Goal: Information Seeking & Learning: Find specific page/section

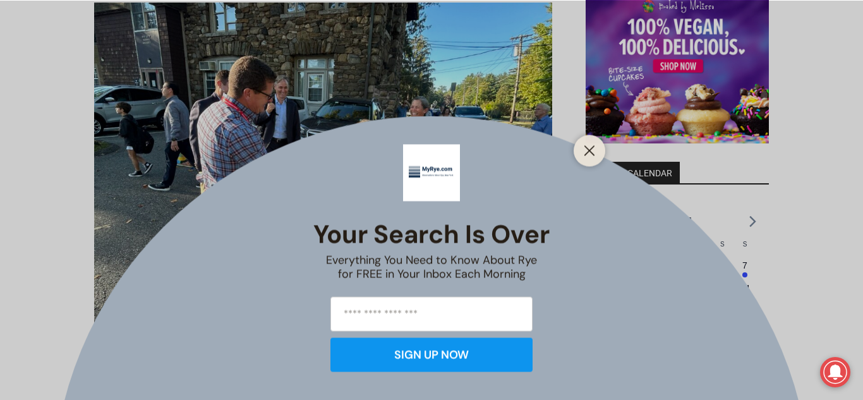
scroll to position [1035, 0]
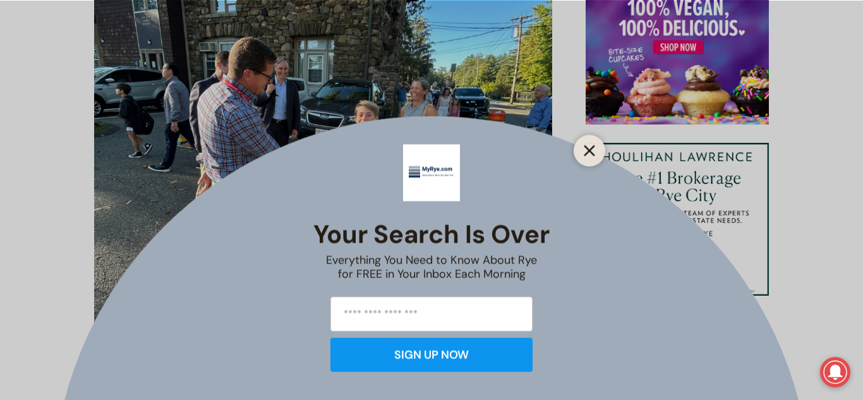
click at [589, 145] on icon "Close" at bounding box center [589, 150] width 11 height 11
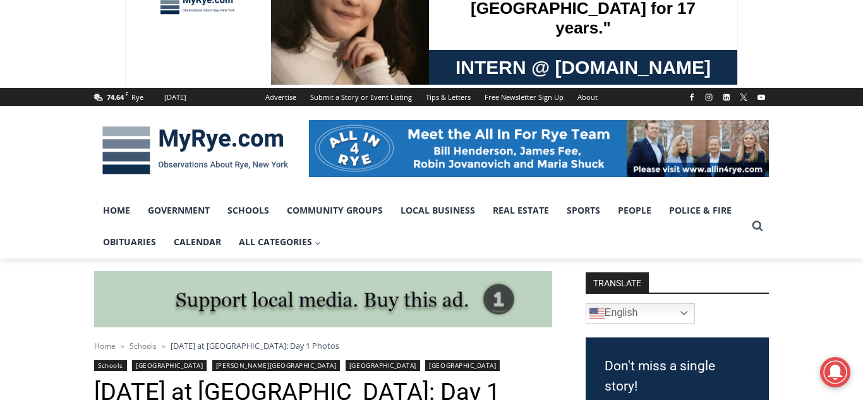
scroll to position [53, 0]
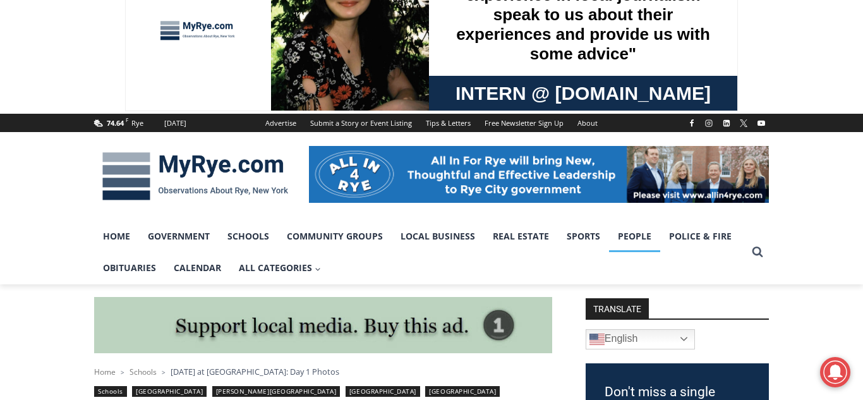
click at [627, 239] on link "People" at bounding box center [634, 237] width 51 height 32
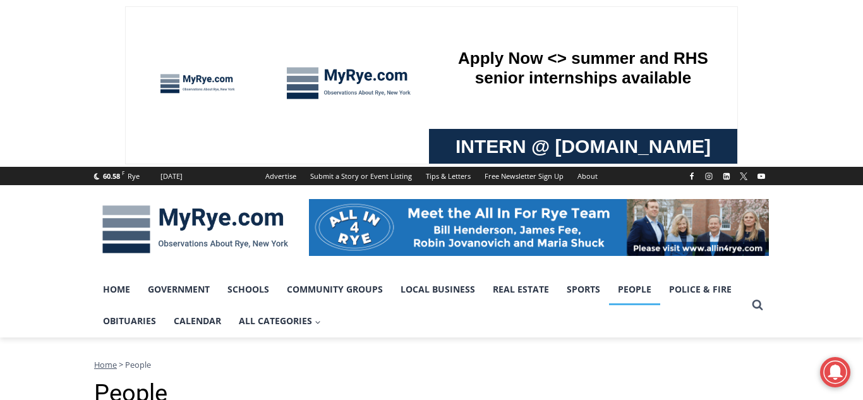
drag, startPoint x: 862, startPoint y: 40, endPoint x: 827, endPoint y: -55, distance: 101.2
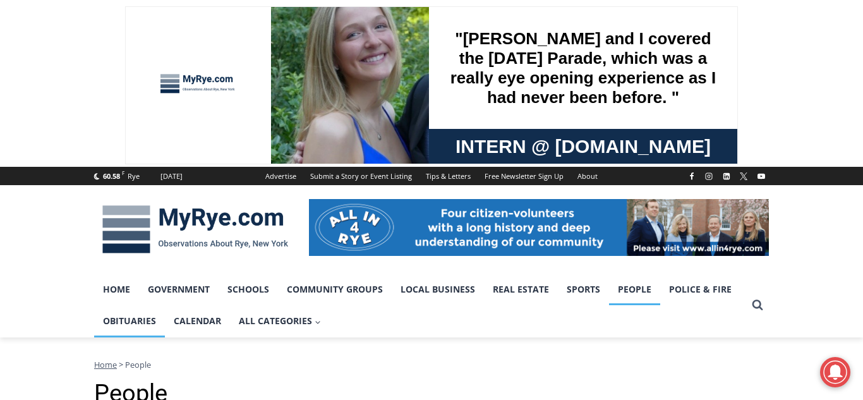
click at [128, 320] on link "Obituaries" at bounding box center [129, 321] width 71 height 32
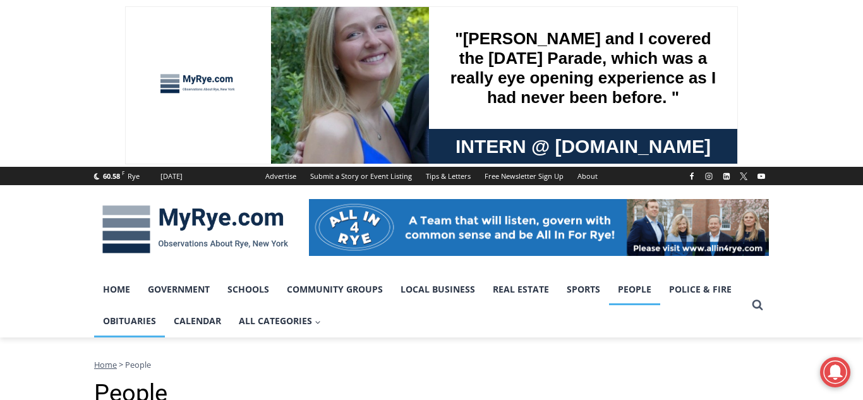
click at [128, 320] on link "Obituaries" at bounding box center [129, 321] width 71 height 32
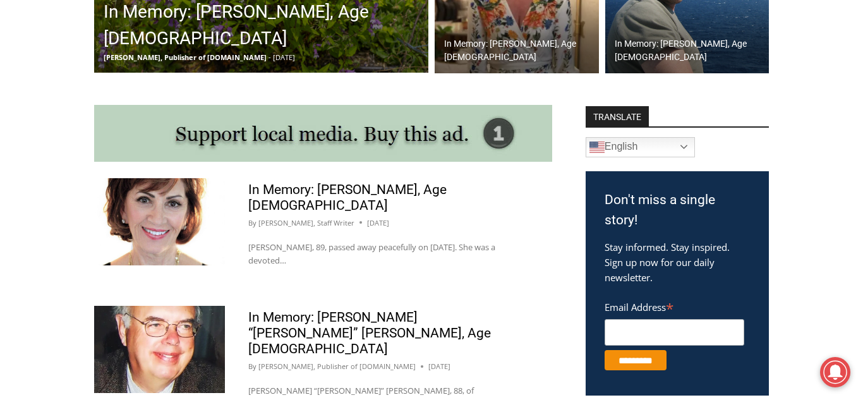
scroll to position [608, 0]
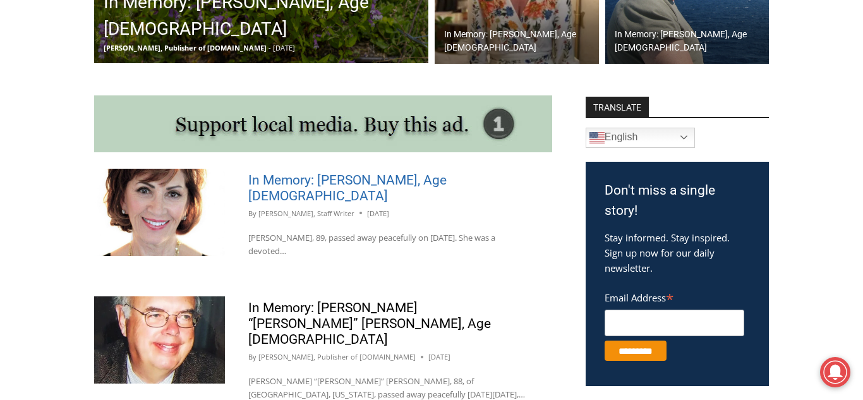
click at [359, 183] on link "In Memory: Elizabeth Gagné Calise, Age 89" at bounding box center [347, 188] width 198 height 31
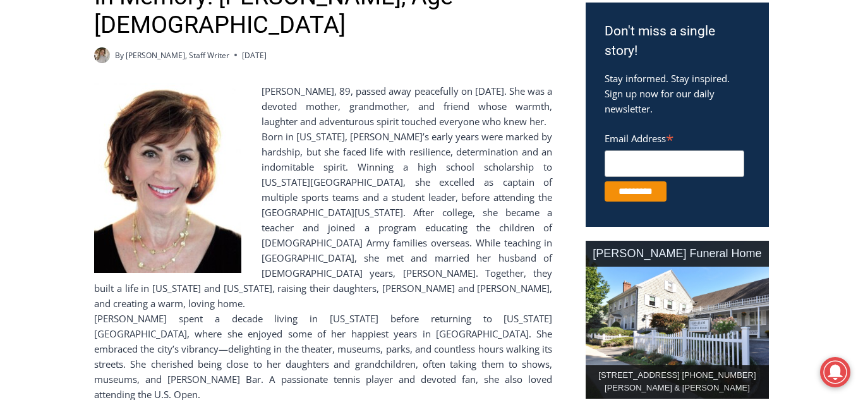
scroll to position [418, 0]
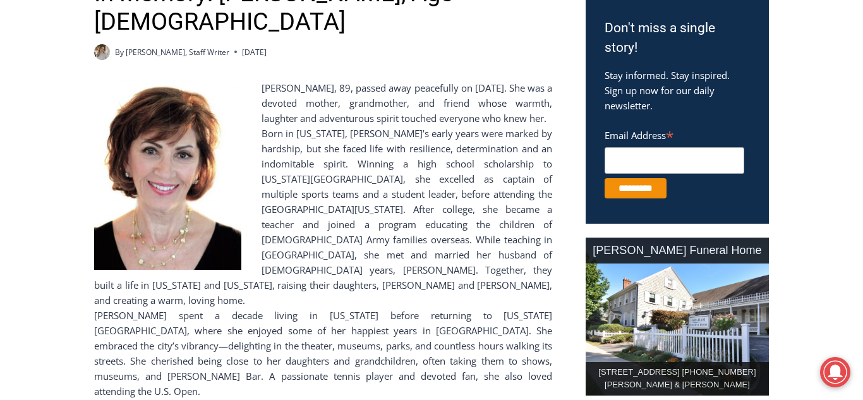
drag, startPoint x: 863, startPoint y: 38, endPoint x: 863, endPoint y: 87, distance: 49.3
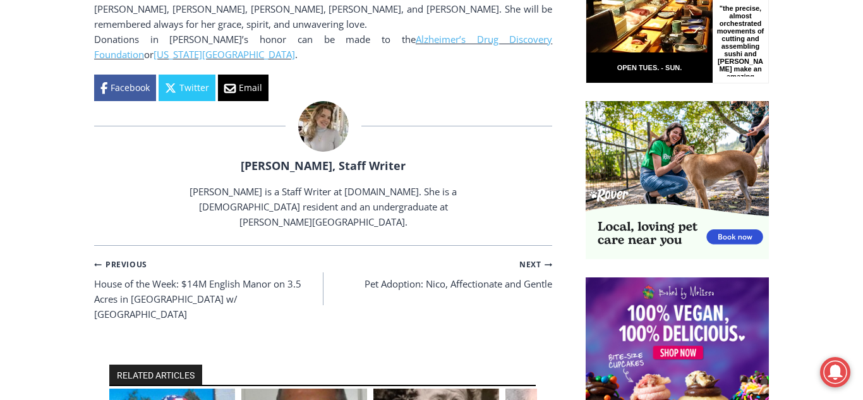
scroll to position [963, 0]
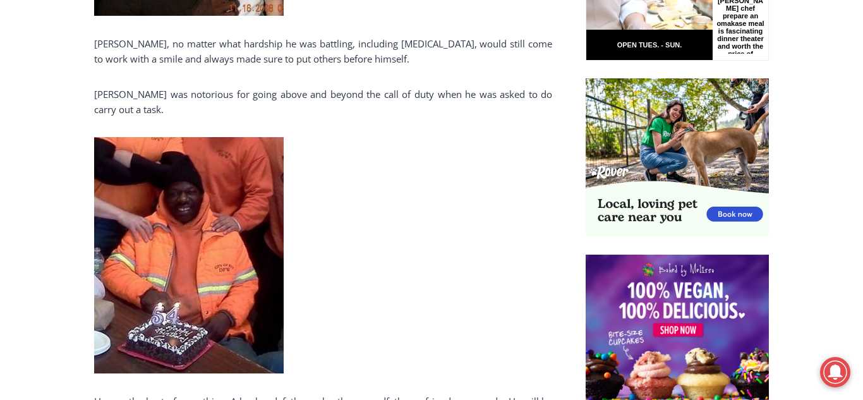
scroll to position [972, 0]
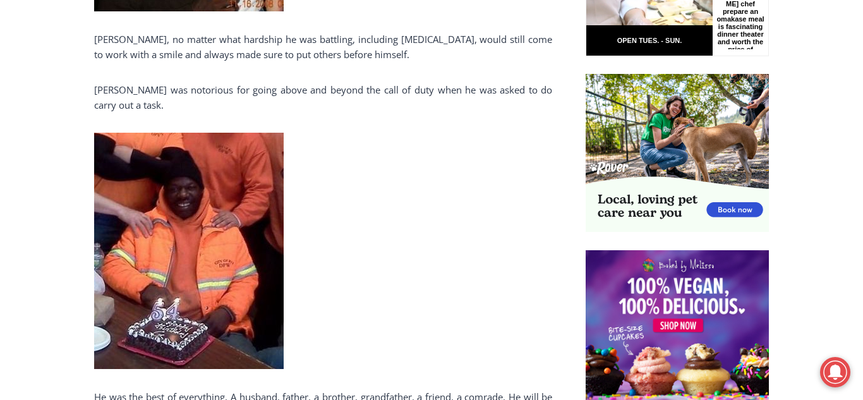
drag, startPoint x: 863, startPoint y: 20, endPoint x: 863, endPoint y: 157, distance: 137.2
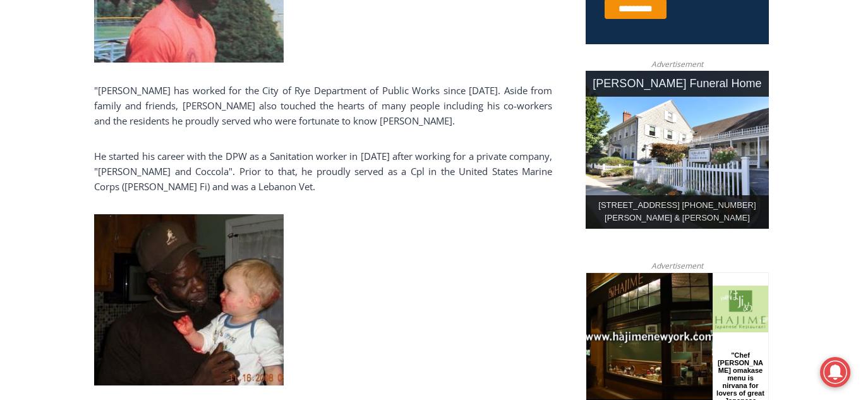
scroll to position [0, 0]
